Goal: Task Accomplishment & Management: Complete application form

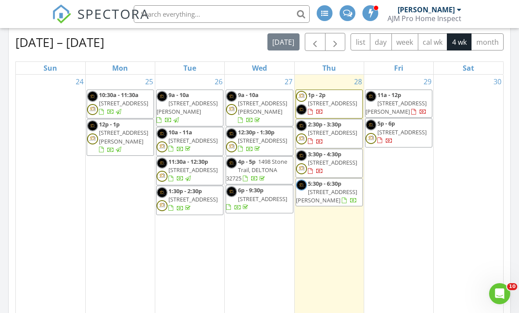
scroll to position [397, 0]
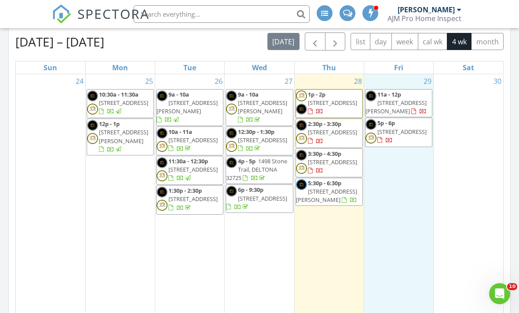
click at [397, 168] on div "29 11a - 12p [STREET_ADDRESS][PERSON_NAME] 5p - 6p [STREET_ADDRESS]" at bounding box center [398, 208] width 69 height 268
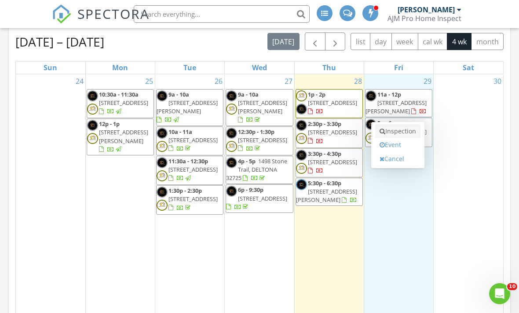
click at [401, 133] on link "Inspection" at bounding box center [397, 131] width 45 height 14
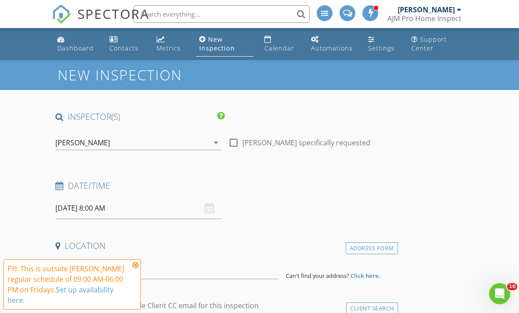
click at [131, 208] on input "08/29/2025 8:00 AM" at bounding box center [138, 209] width 166 height 22
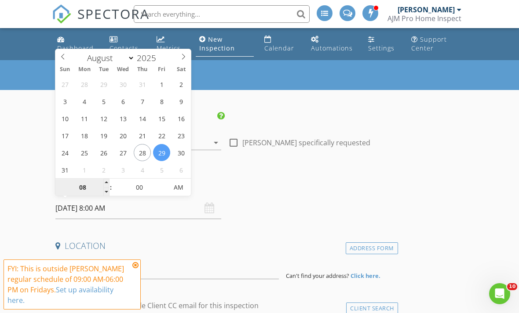
click at [79, 188] on input "08" at bounding box center [82, 188] width 54 height 18
type input "01"
type input "08/29/2025 1:00 PM"
click at [183, 194] on span "AM" at bounding box center [178, 188] width 24 height 18
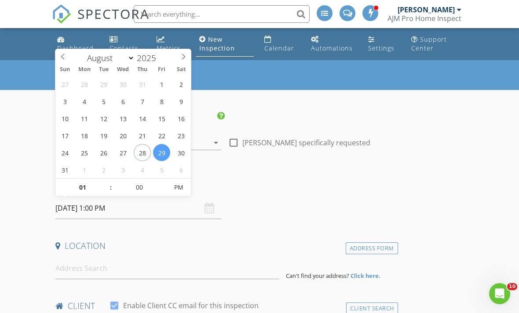
click at [369, 211] on div "Date/Time 08/29/2025 1:00 PM" at bounding box center [225, 199] width 346 height 39
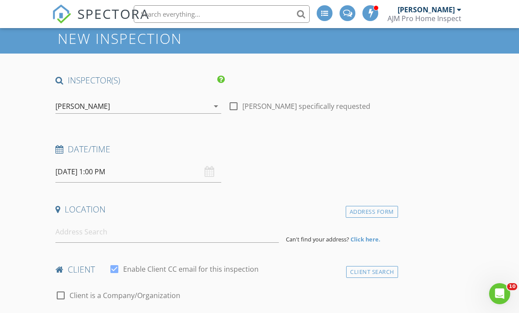
scroll to position [46, 0]
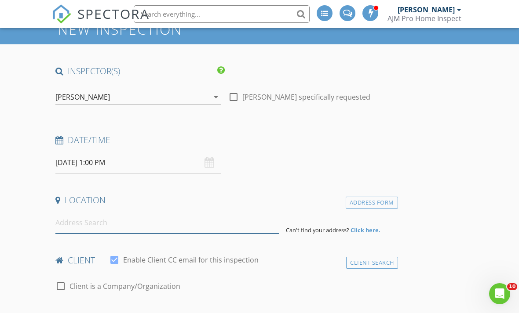
click at [197, 214] on input at bounding box center [166, 223] width 223 height 22
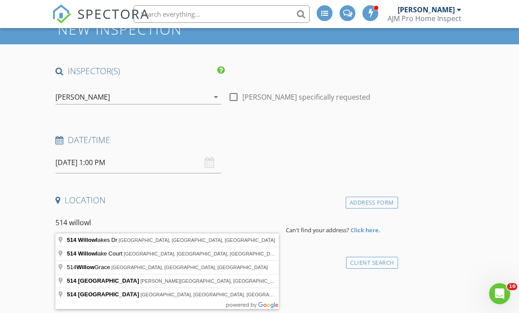
type input "514 Willowlake Court, Lake Mary, FL, USA"
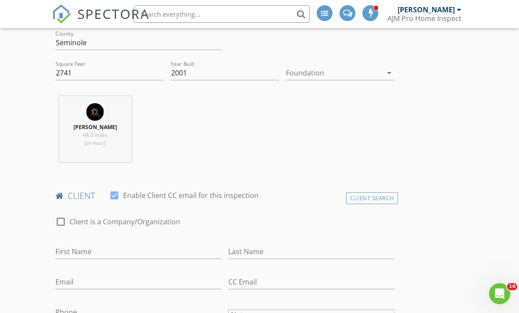
scroll to position [291, 0]
click at [98, 254] on input "First Name" at bounding box center [138, 251] width 166 height 15
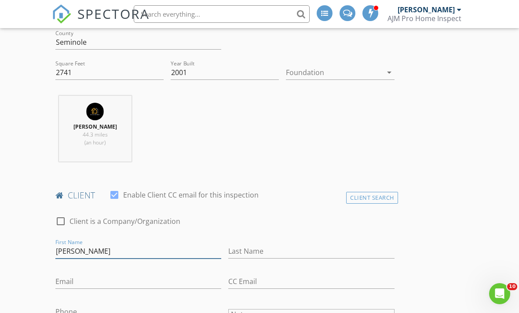
type input "Brent"
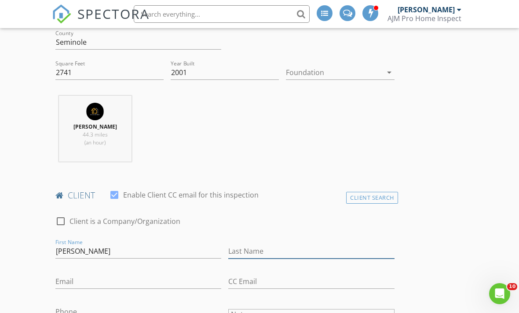
click at [258, 257] on input "Last Name" at bounding box center [311, 251] width 166 height 15
type input "Brookshire"
click at [85, 313] on input "Phone" at bounding box center [138, 312] width 166 height 15
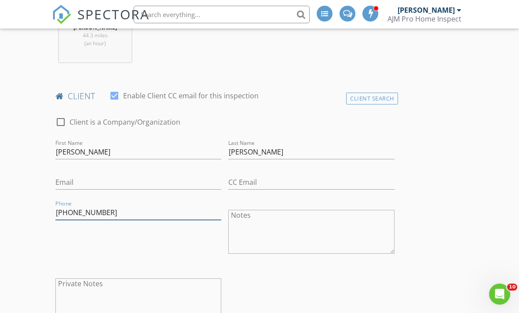
type input "407-620-6560"
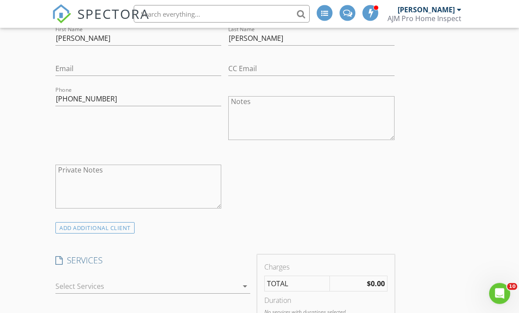
scroll to position [507, 0]
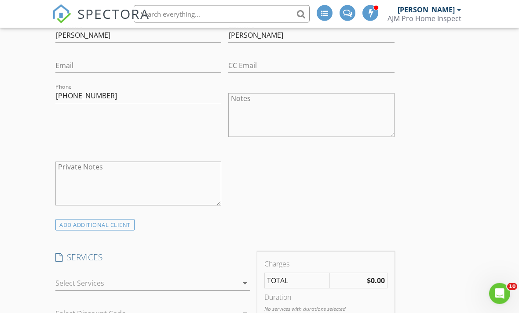
click at [157, 281] on div at bounding box center [146, 284] width 182 height 14
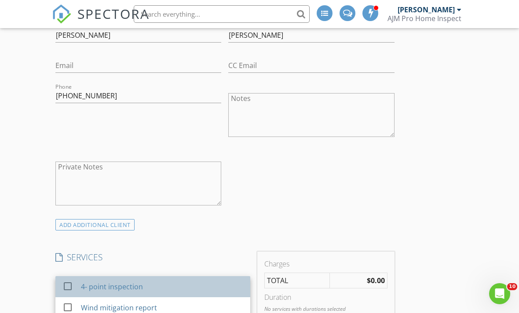
click at [129, 286] on div "4- point inspection" at bounding box center [112, 287] width 62 height 11
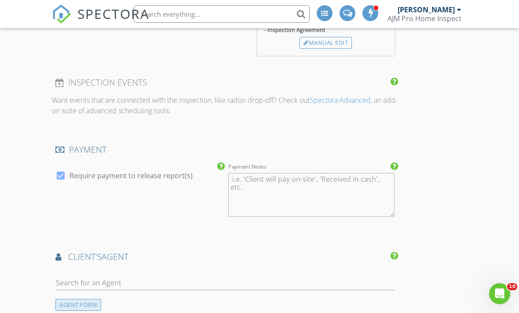
scroll to position [862, 0]
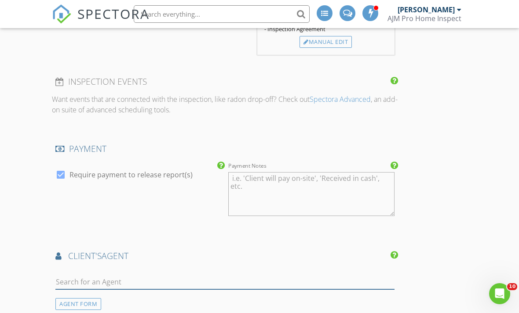
click at [104, 281] on input "text" at bounding box center [224, 282] width 339 height 15
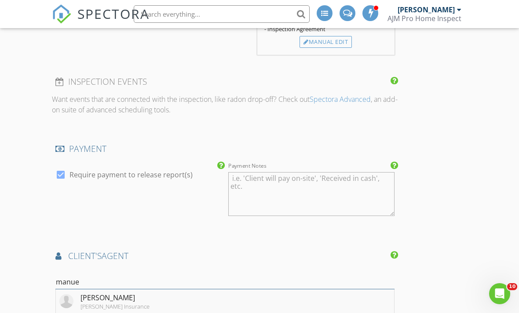
type input "manue"
click at [120, 299] on div "Manuel Huertas" at bounding box center [114, 298] width 69 height 11
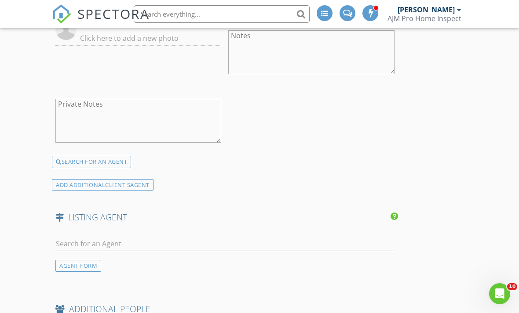
scroll to position [1518, 0]
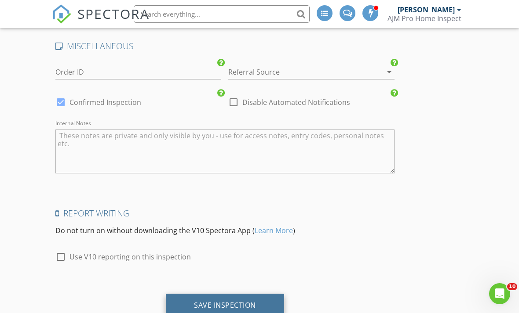
click at [249, 301] on div "Save Inspection" at bounding box center [225, 305] width 62 height 9
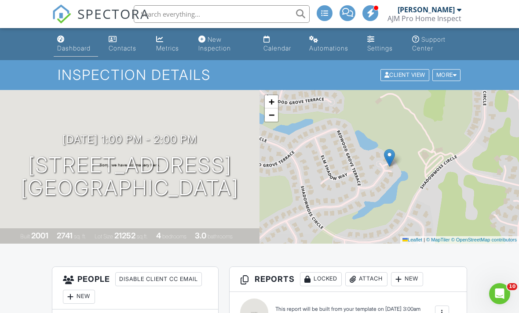
click at [78, 53] on link "Dashboard" at bounding box center [76, 44] width 44 height 25
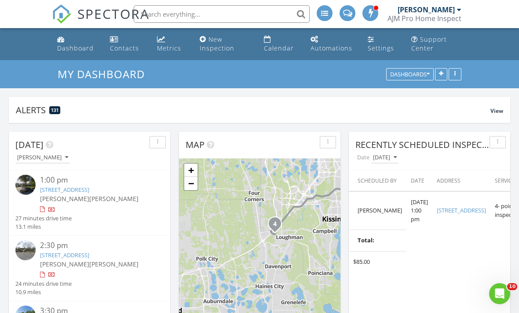
scroll to position [4, 4]
